Goal: Task Accomplishment & Management: Use online tool/utility

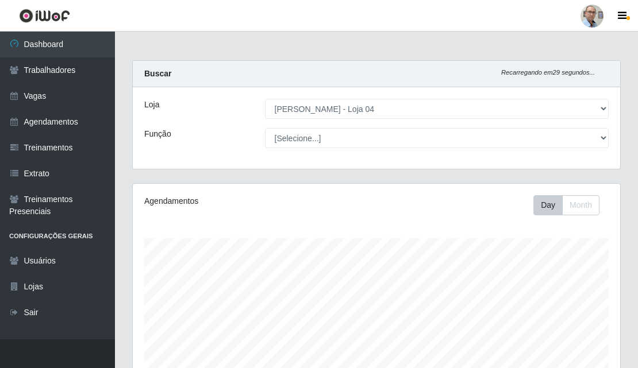
select select "251"
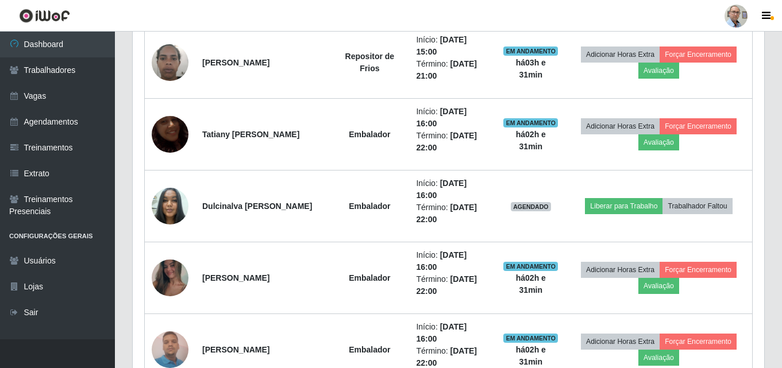
scroll to position [830, 0]
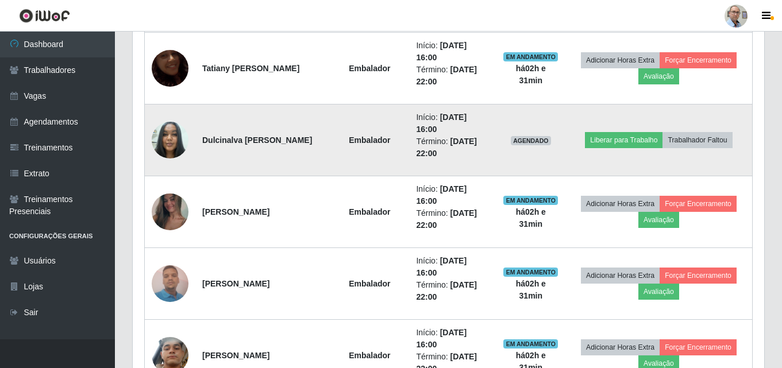
click at [167, 139] on img at bounding box center [170, 139] width 37 height 49
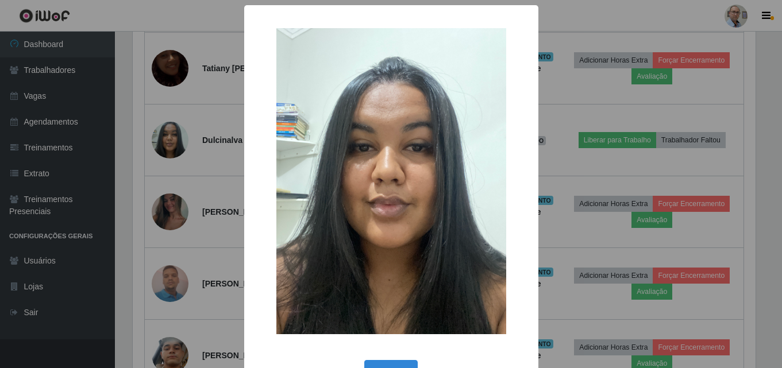
scroll to position [238, 626]
click at [209, 180] on div "× OK Cancel" at bounding box center [392, 184] width 785 height 368
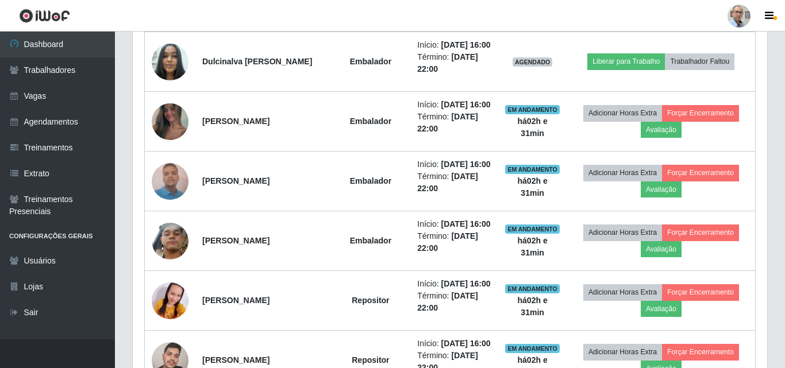
scroll to position [238, 631]
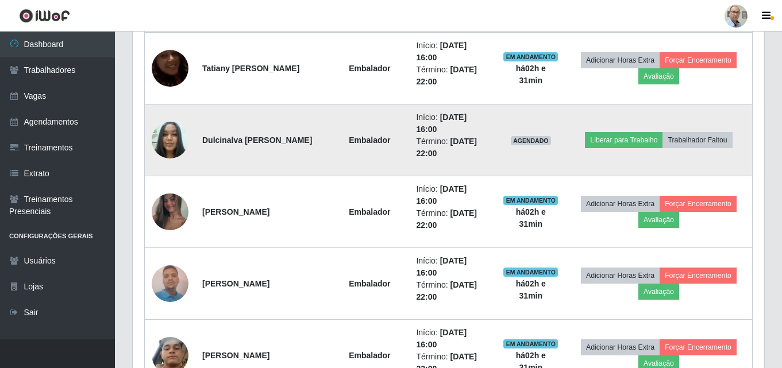
click at [164, 136] on img at bounding box center [170, 139] width 37 height 49
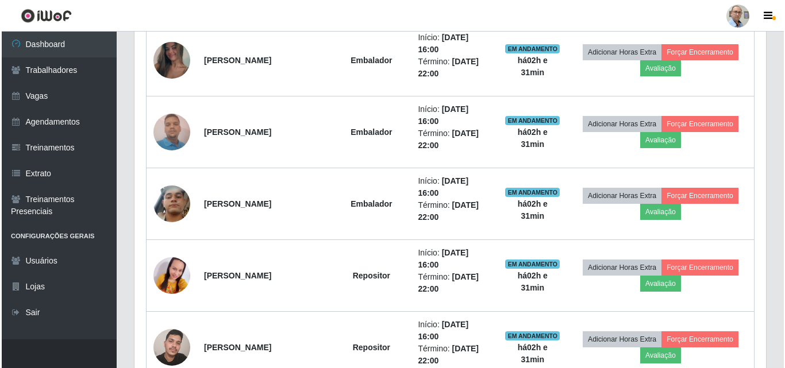
scroll to position [996, 0]
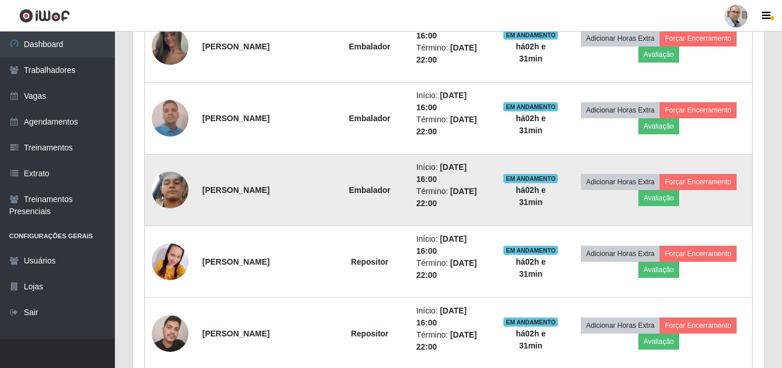
click at [167, 187] on img at bounding box center [170, 190] width 37 height 66
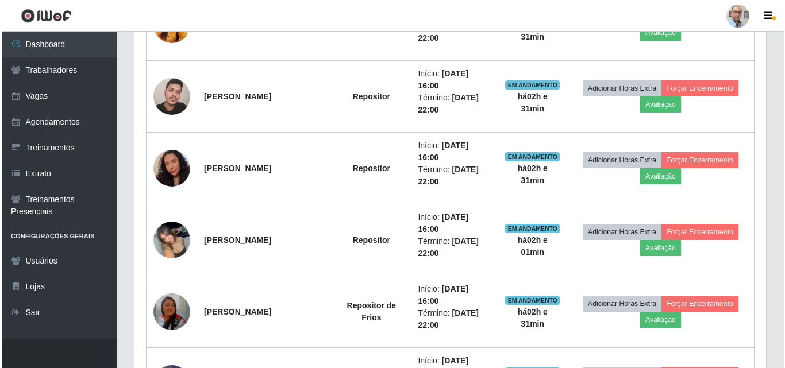
scroll to position [1283, 0]
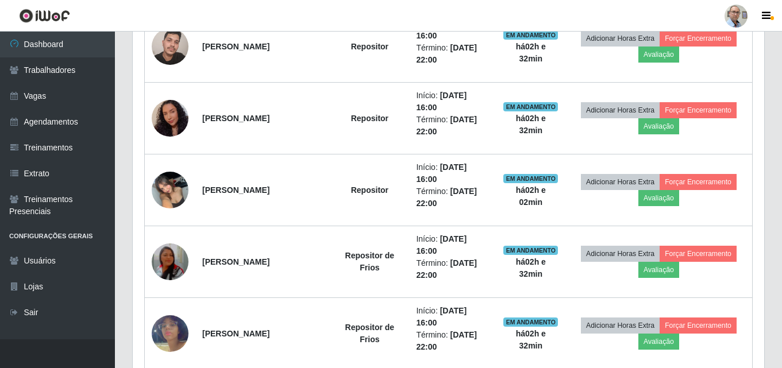
click at [173, 187] on img at bounding box center [170, 189] width 37 height 49
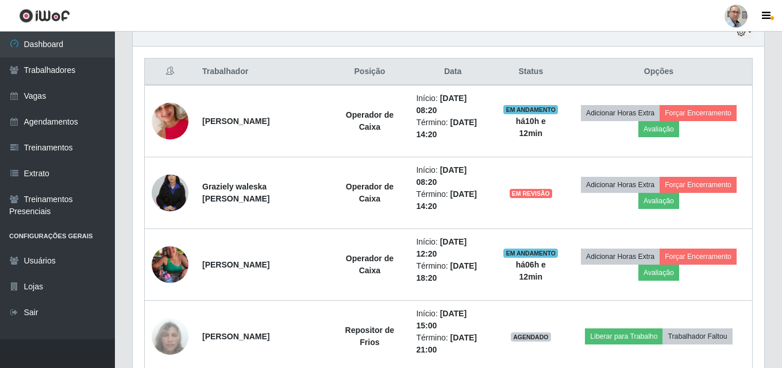
scroll to position [594, 0]
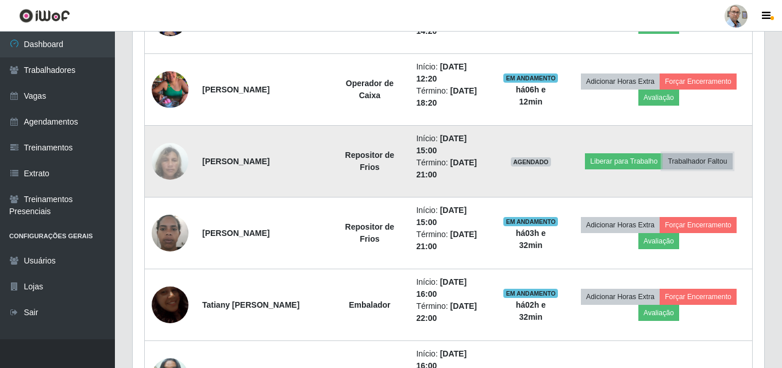
click at [637, 161] on button "Trabalhador Faltou" at bounding box center [697, 161] width 70 height 16
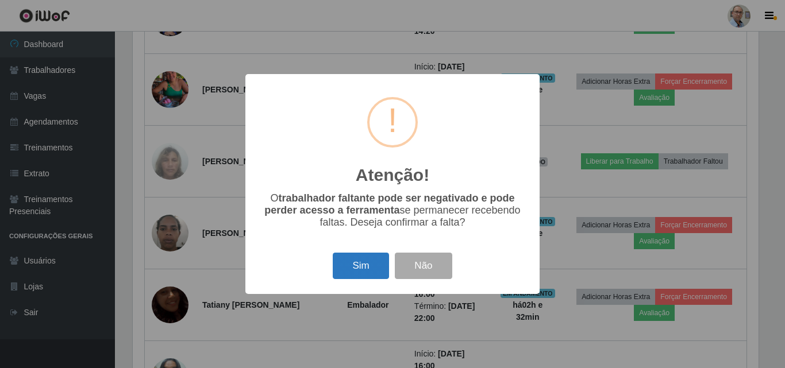
click at [358, 267] on button "Sim" at bounding box center [361, 266] width 56 height 27
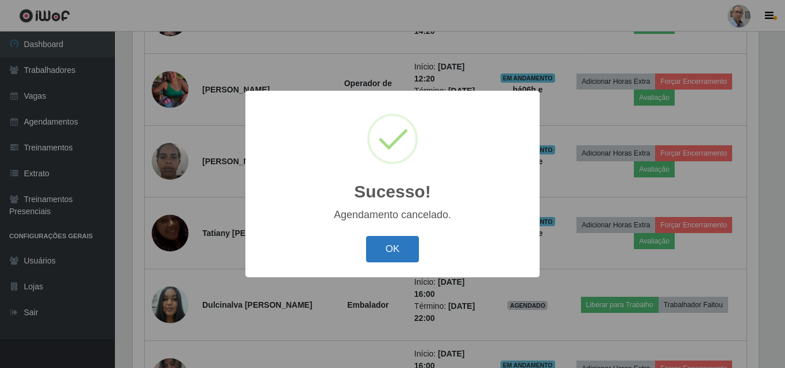
click at [382, 252] on button "OK" at bounding box center [392, 249] width 53 height 27
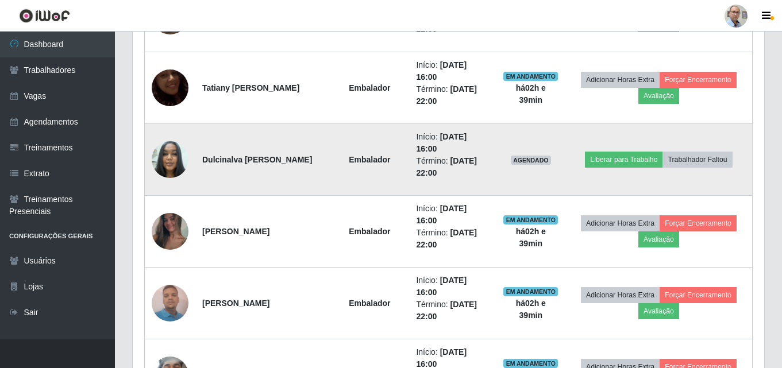
scroll to position [766, 0]
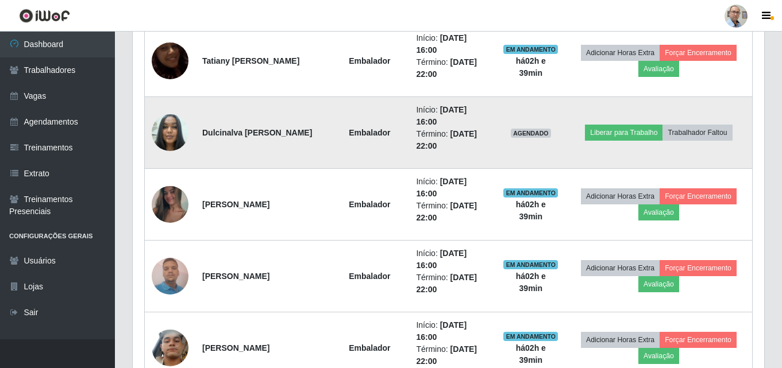
click at [164, 128] on img at bounding box center [170, 132] width 37 height 49
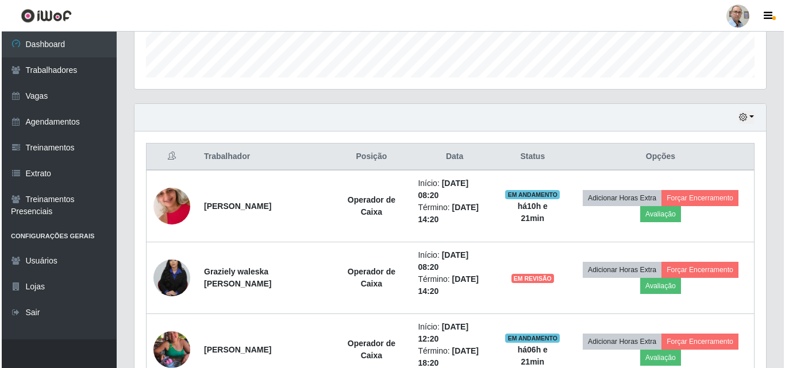
scroll to position [345, 0]
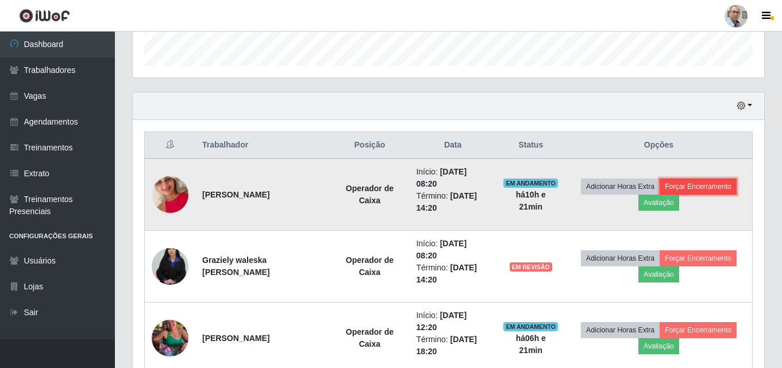
click at [637, 185] on button "Forçar Encerramento" at bounding box center [698, 187] width 77 height 16
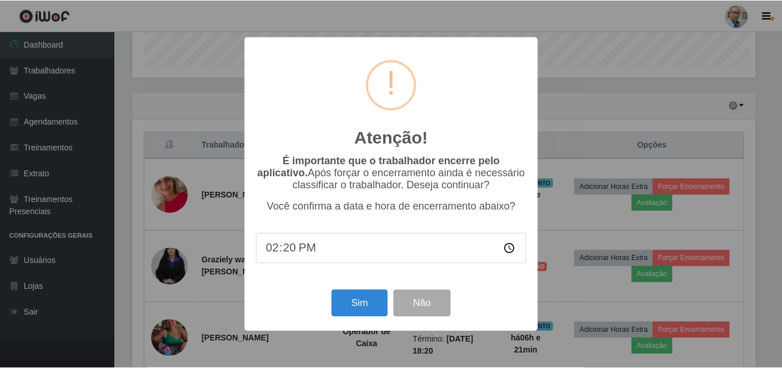
scroll to position [238, 626]
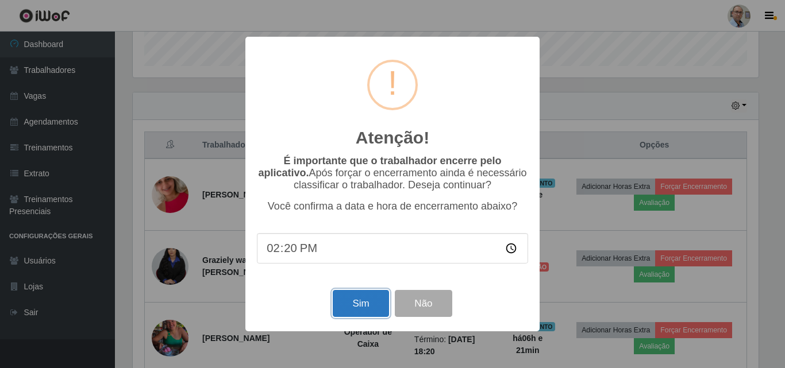
click at [352, 309] on button "Sim" at bounding box center [361, 303] width 56 height 27
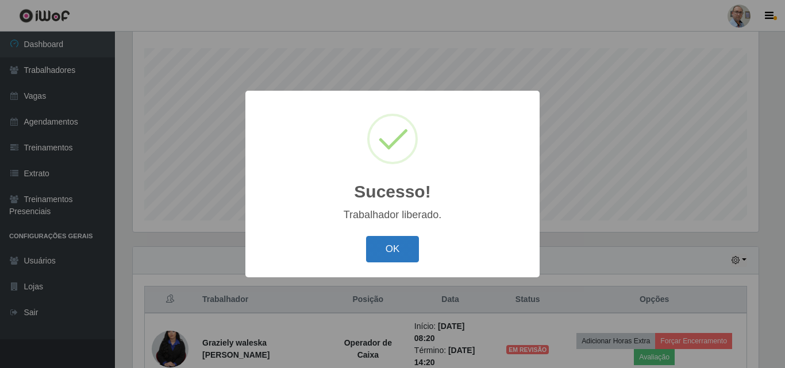
click at [382, 251] on button "OK" at bounding box center [392, 249] width 53 height 27
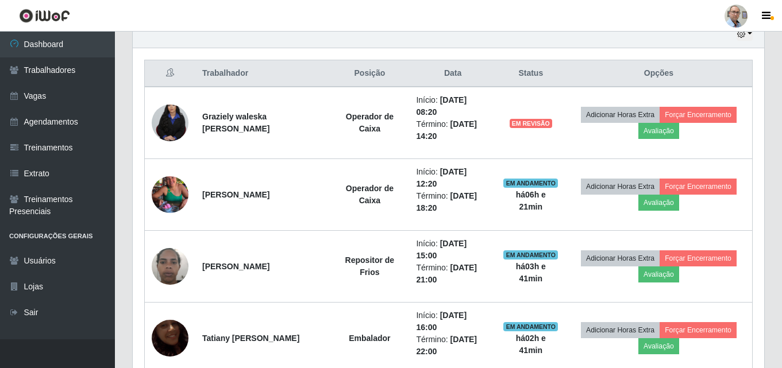
scroll to position [420, 0]
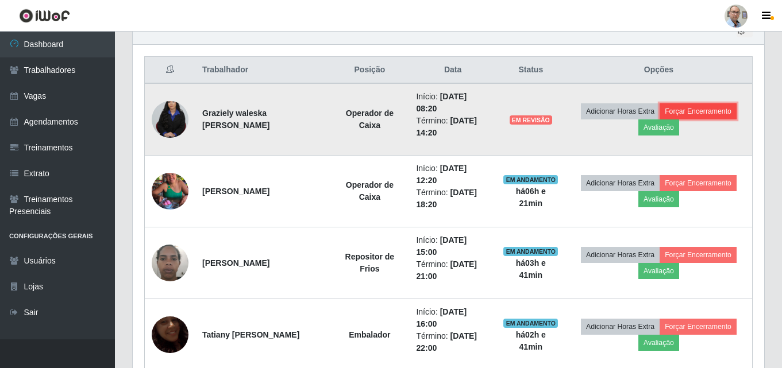
click at [637, 111] on button "Forçar Encerramento" at bounding box center [698, 111] width 77 height 16
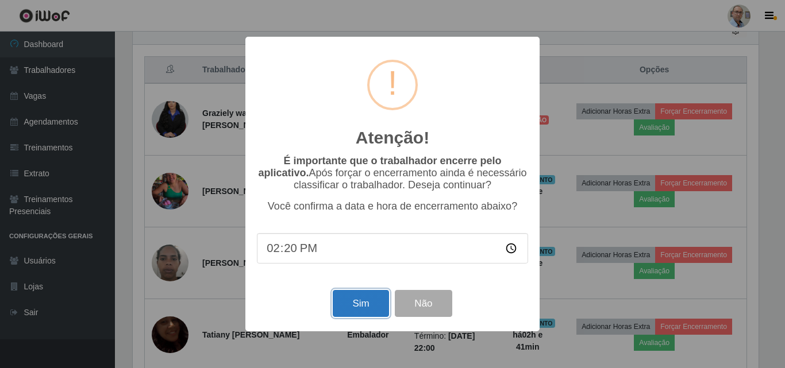
click at [365, 303] on button "Sim" at bounding box center [361, 303] width 56 height 27
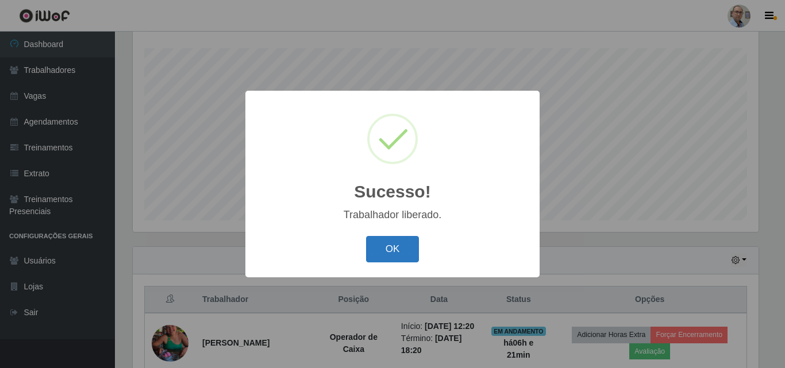
click at [395, 249] on button "OK" at bounding box center [392, 249] width 53 height 27
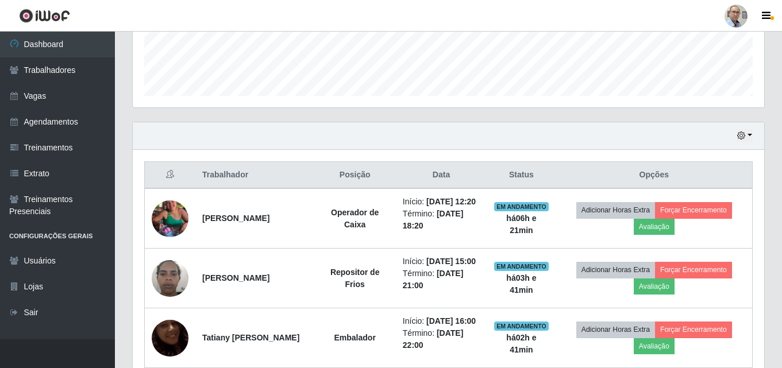
scroll to position [363, 0]
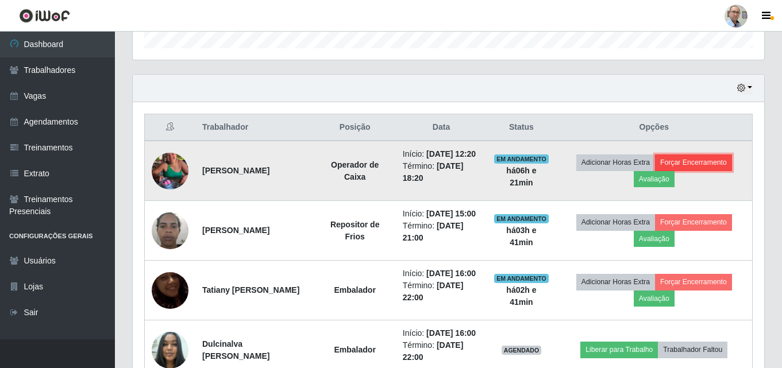
click at [637, 166] on button "Forçar Encerramento" at bounding box center [693, 163] width 77 height 16
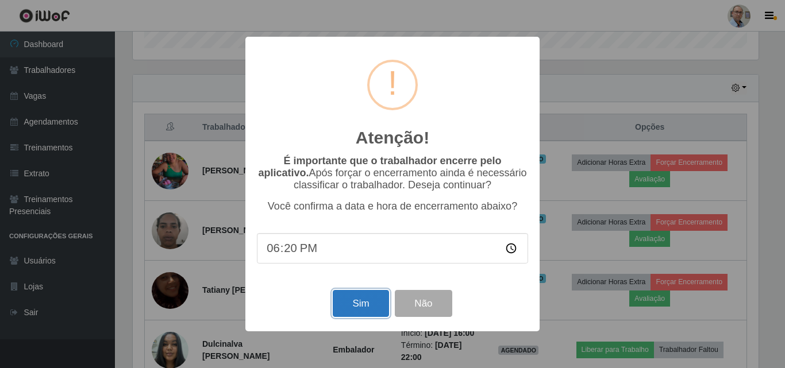
click at [368, 303] on button "Sim" at bounding box center [361, 303] width 56 height 27
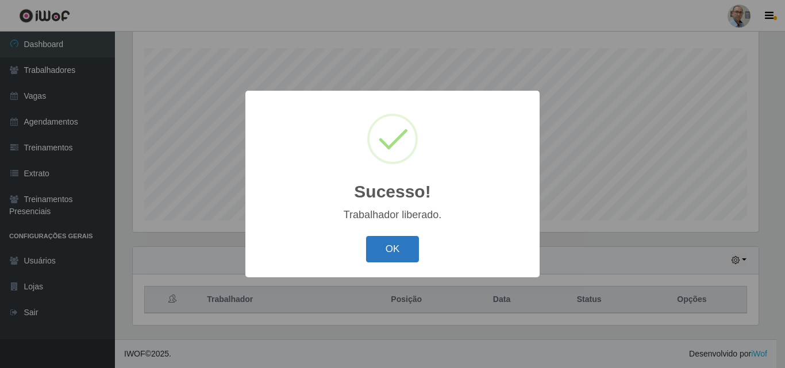
click at [394, 251] on button "OK" at bounding box center [392, 249] width 53 height 27
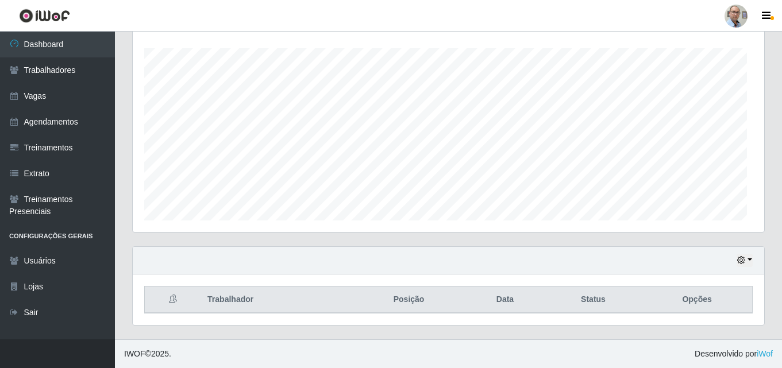
scroll to position [238, 631]
